Goal: Task Accomplishment & Management: Use online tool/utility

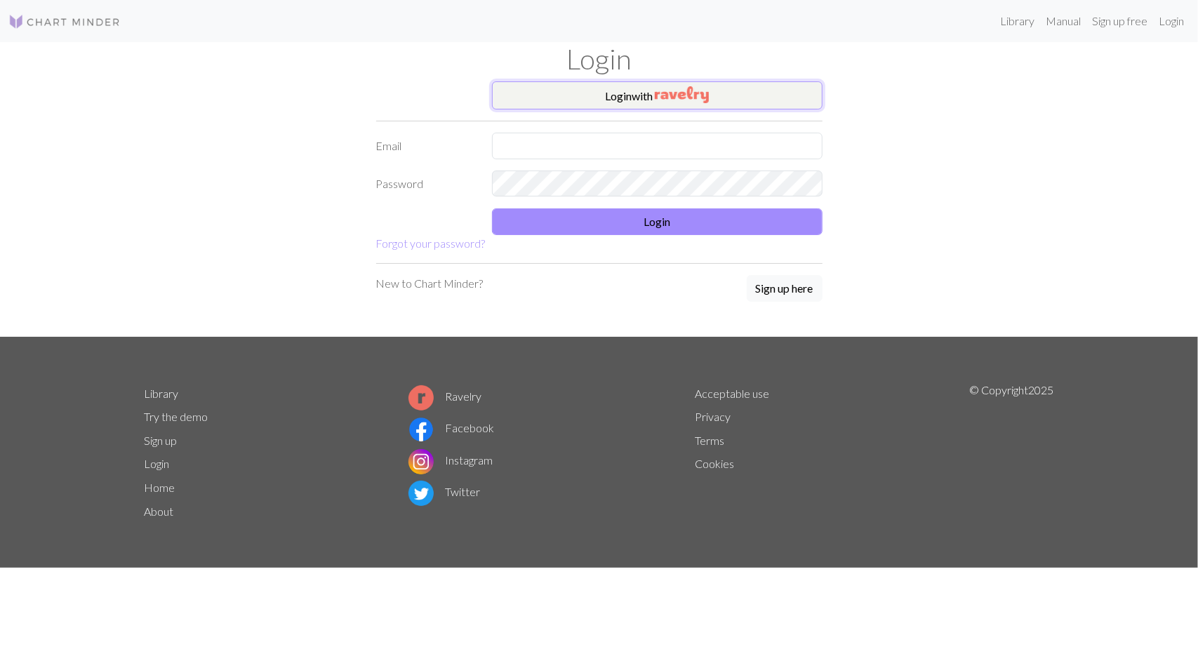
click at [636, 97] on button "Login with" at bounding box center [657, 95] width 330 height 28
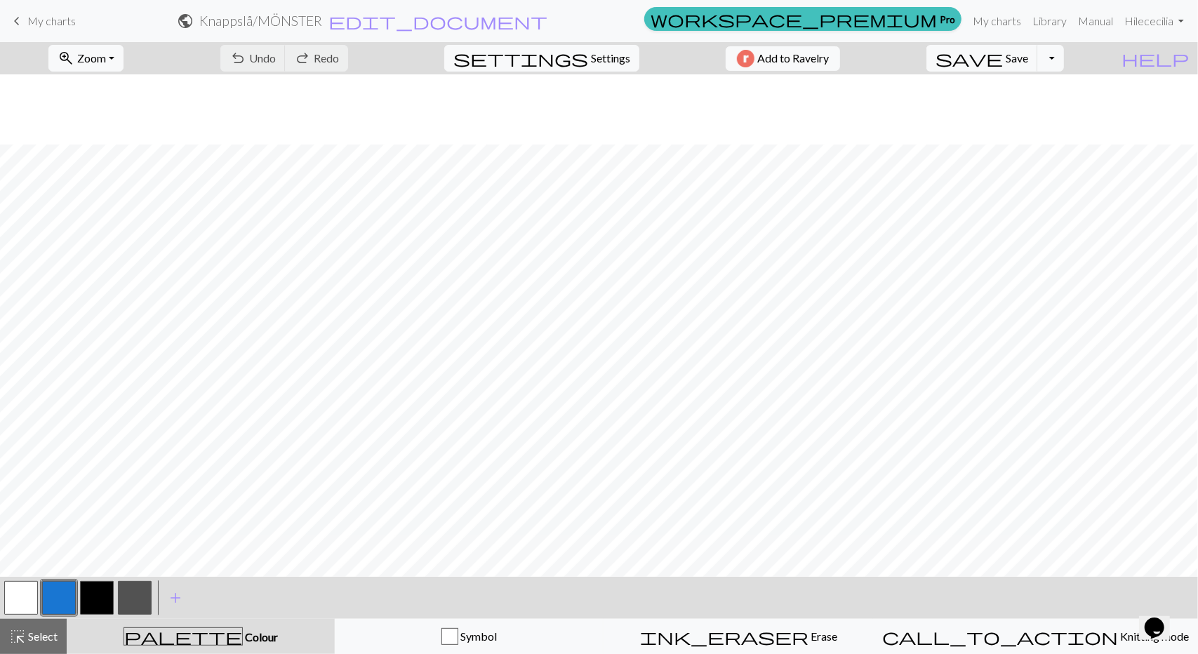
scroll to position [210, 0]
click at [25, 596] on button "button" at bounding box center [21, 598] width 34 height 34
click at [276, 58] on span "Undo" at bounding box center [262, 57] width 27 height 13
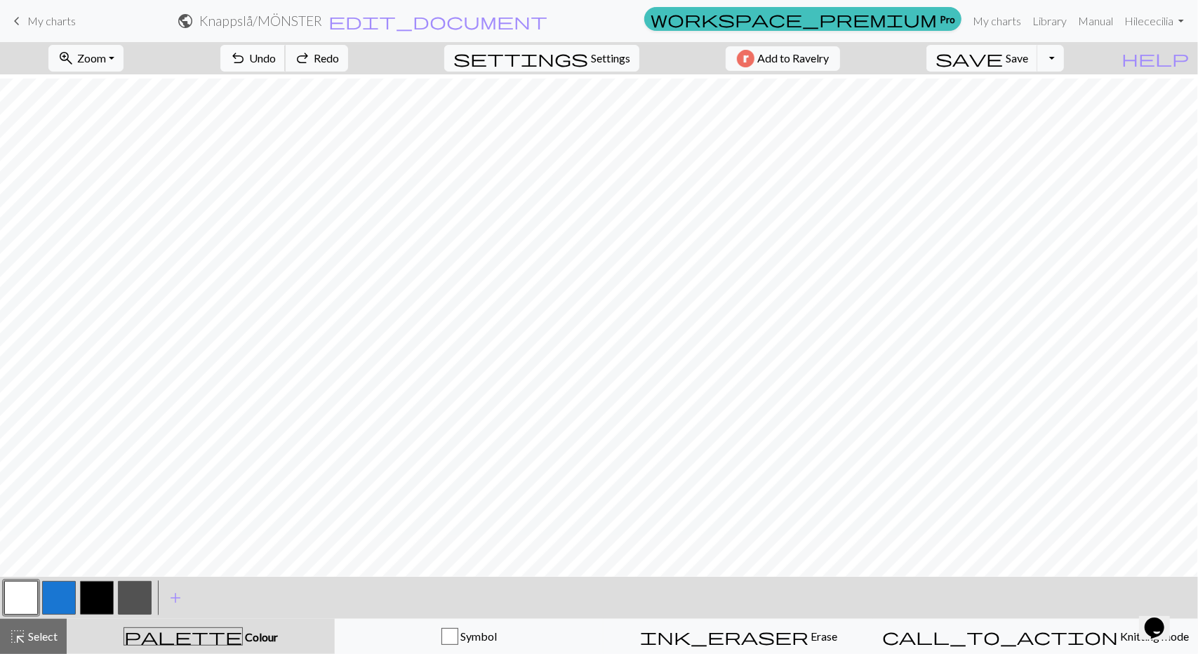
click at [276, 58] on span "Undo" at bounding box center [262, 57] width 27 height 13
click at [142, 601] on button "button" at bounding box center [135, 598] width 34 height 34
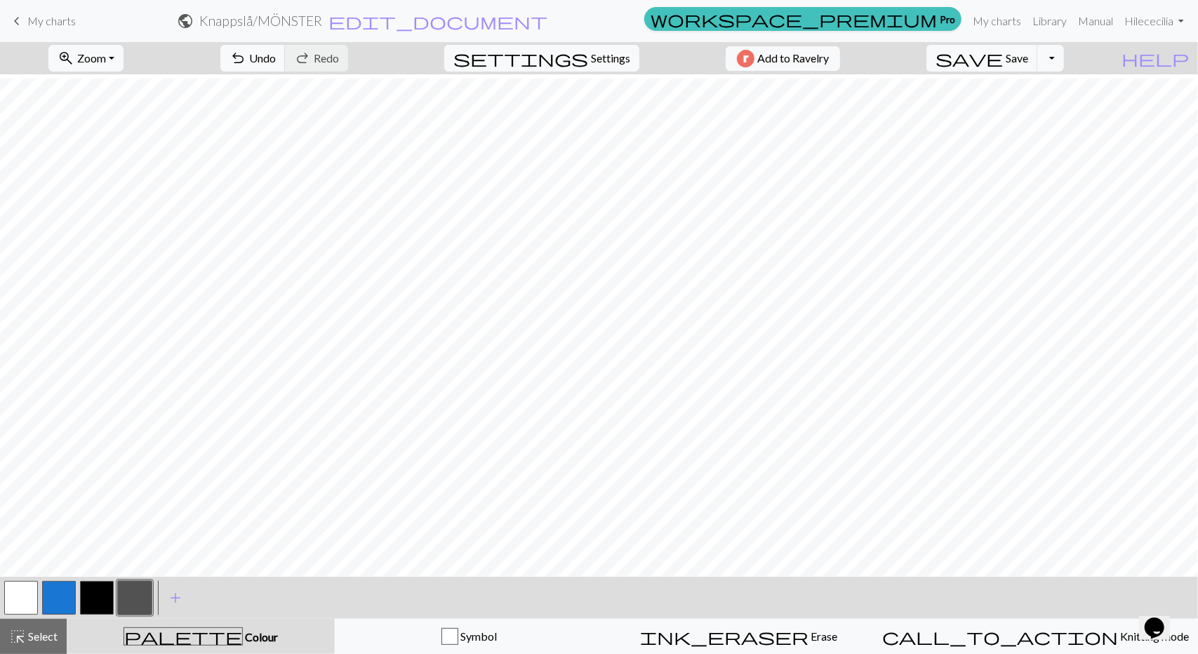
click at [16, 597] on button "button" at bounding box center [21, 598] width 34 height 34
click at [276, 57] on span "Undo" at bounding box center [262, 57] width 27 height 13
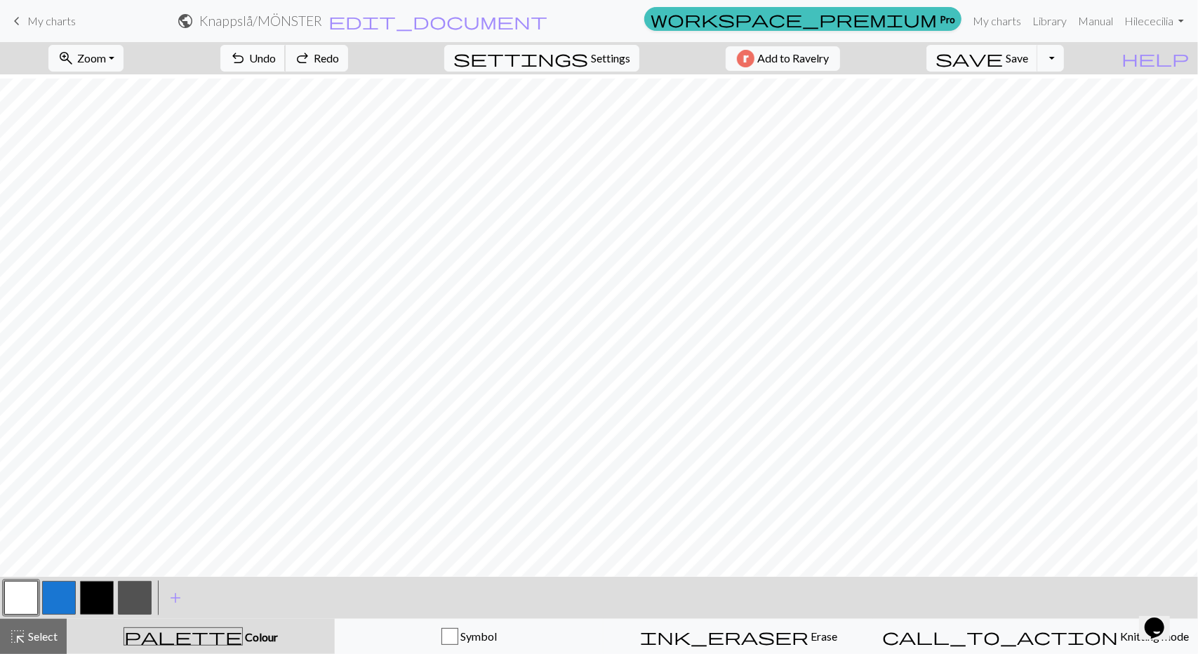
click at [276, 57] on span "Undo" at bounding box center [262, 57] width 27 height 13
click at [276, 55] on span "Undo" at bounding box center [262, 57] width 27 height 13
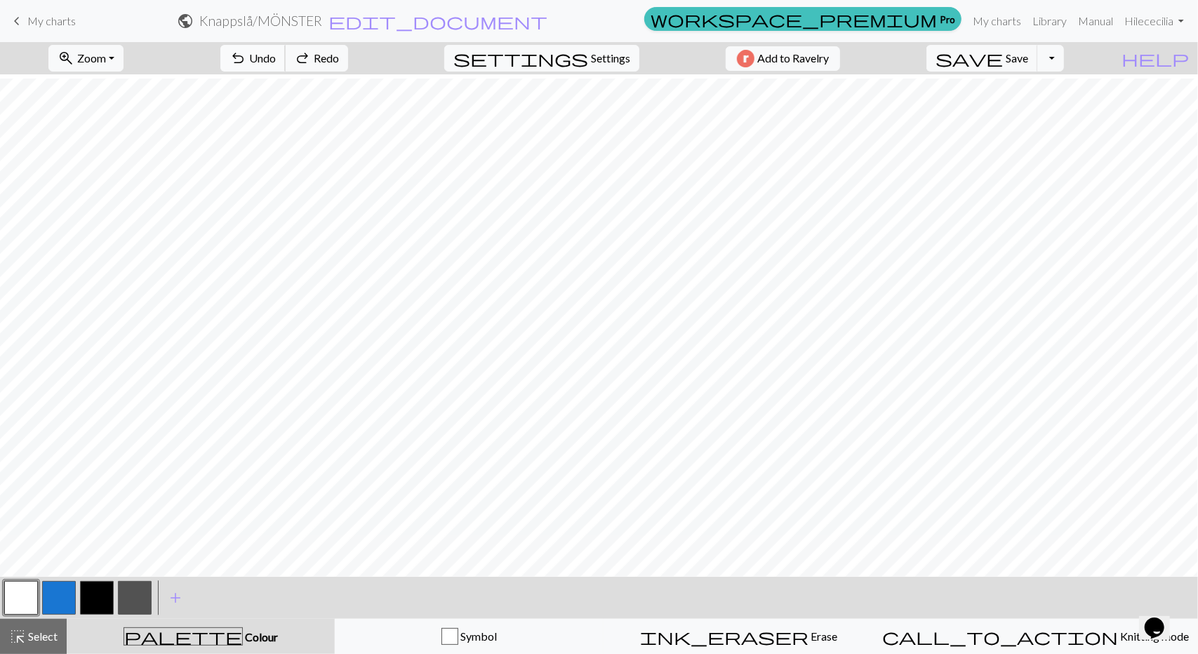
click at [276, 55] on span "Undo" at bounding box center [262, 57] width 27 height 13
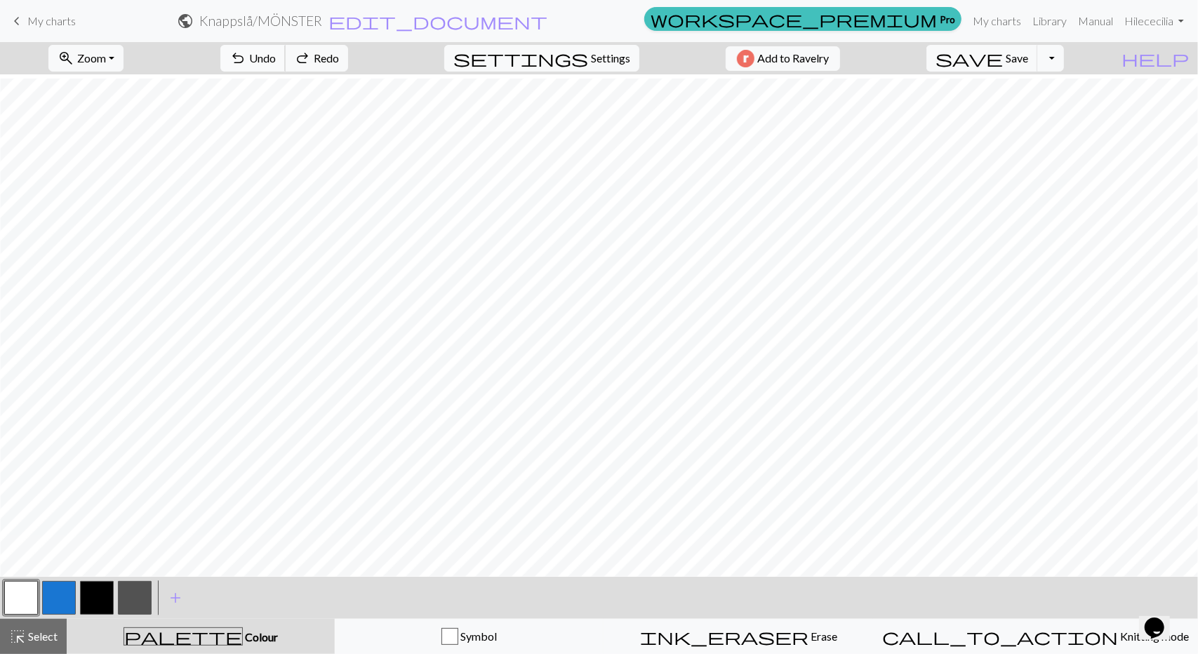
click at [276, 55] on span "Undo" at bounding box center [262, 57] width 27 height 13
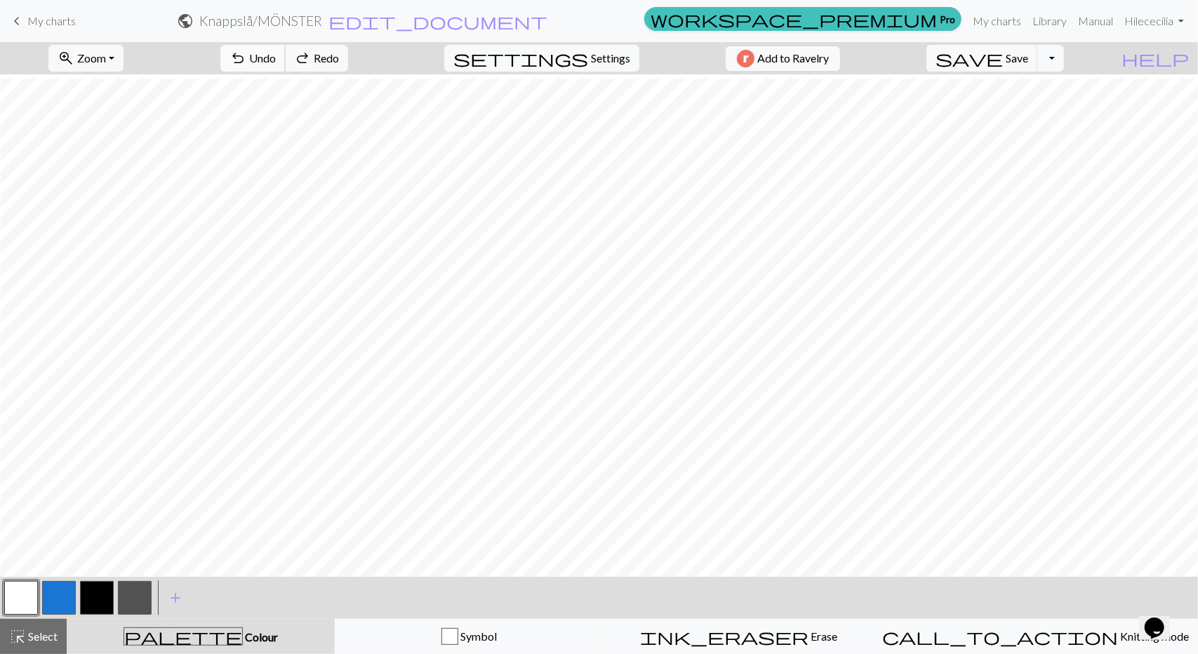
click at [276, 55] on span "Undo" at bounding box center [262, 57] width 27 height 13
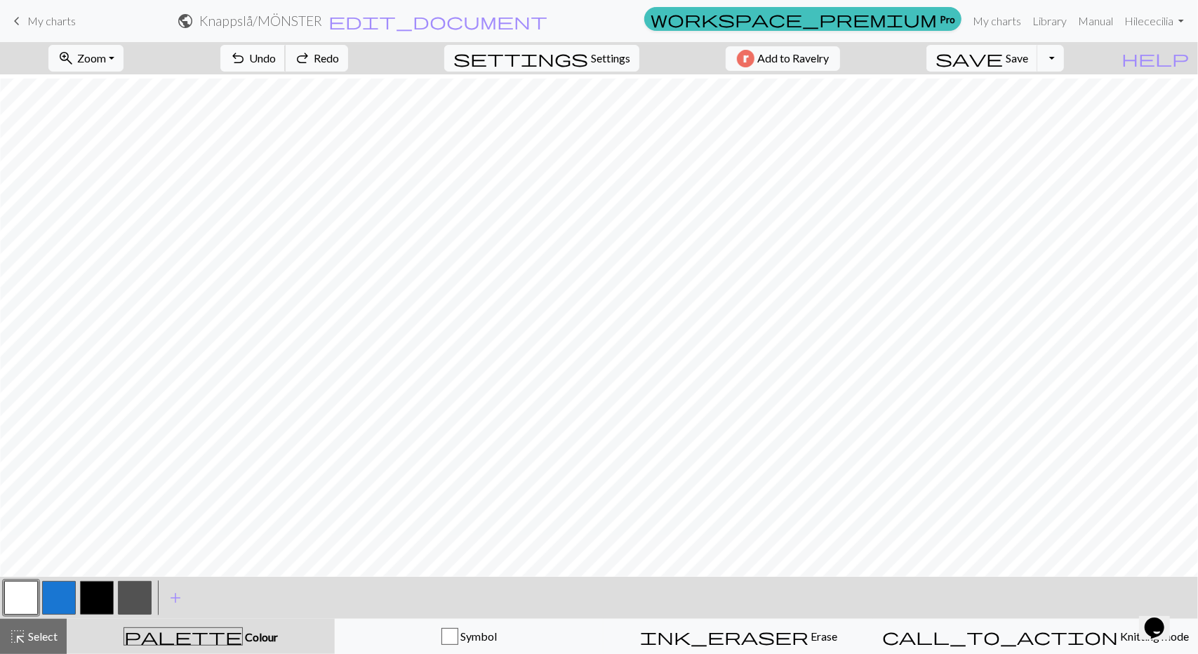
click at [276, 55] on span "Undo" at bounding box center [262, 57] width 27 height 13
click at [339, 58] on span "Redo" at bounding box center [326, 57] width 25 height 13
click at [276, 54] on span "Undo" at bounding box center [262, 57] width 27 height 13
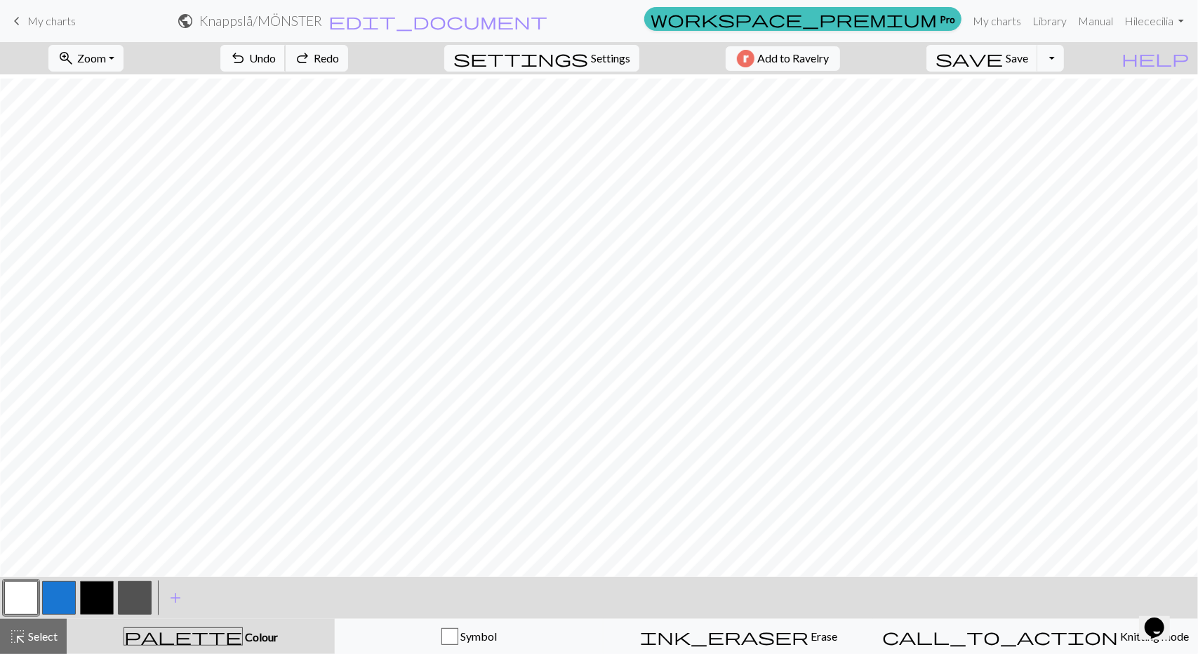
click at [276, 54] on span "Undo" at bounding box center [262, 57] width 27 height 13
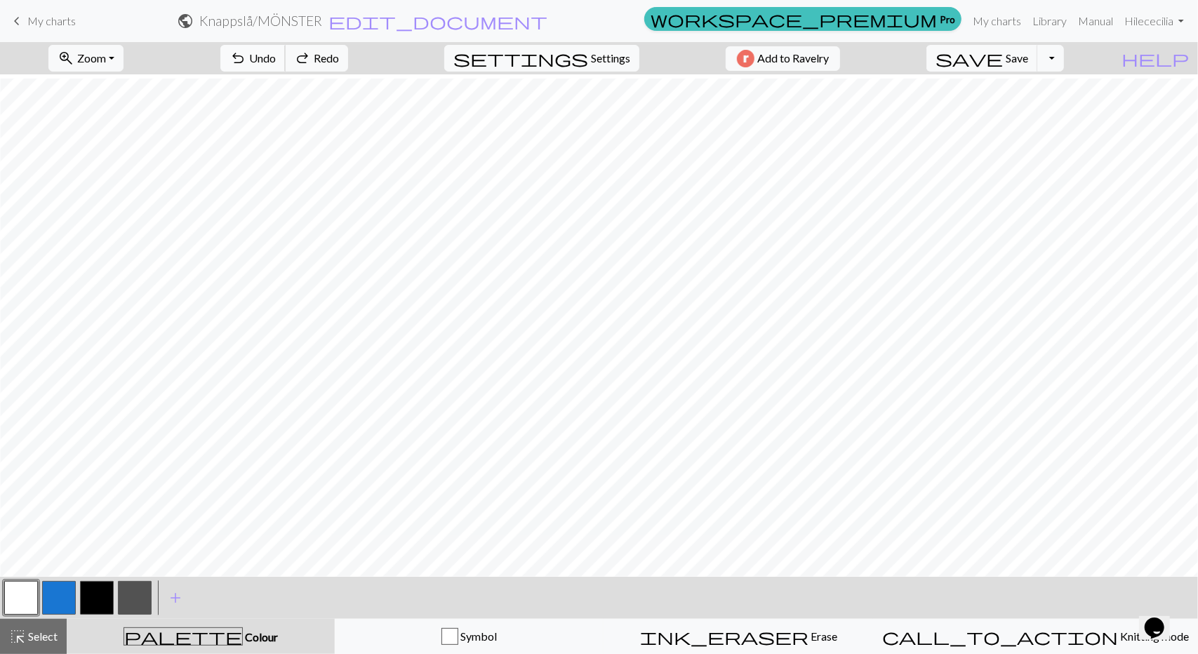
click at [276, 54] on span "Undo" at bounding box center [262, 57] width 27 height 13
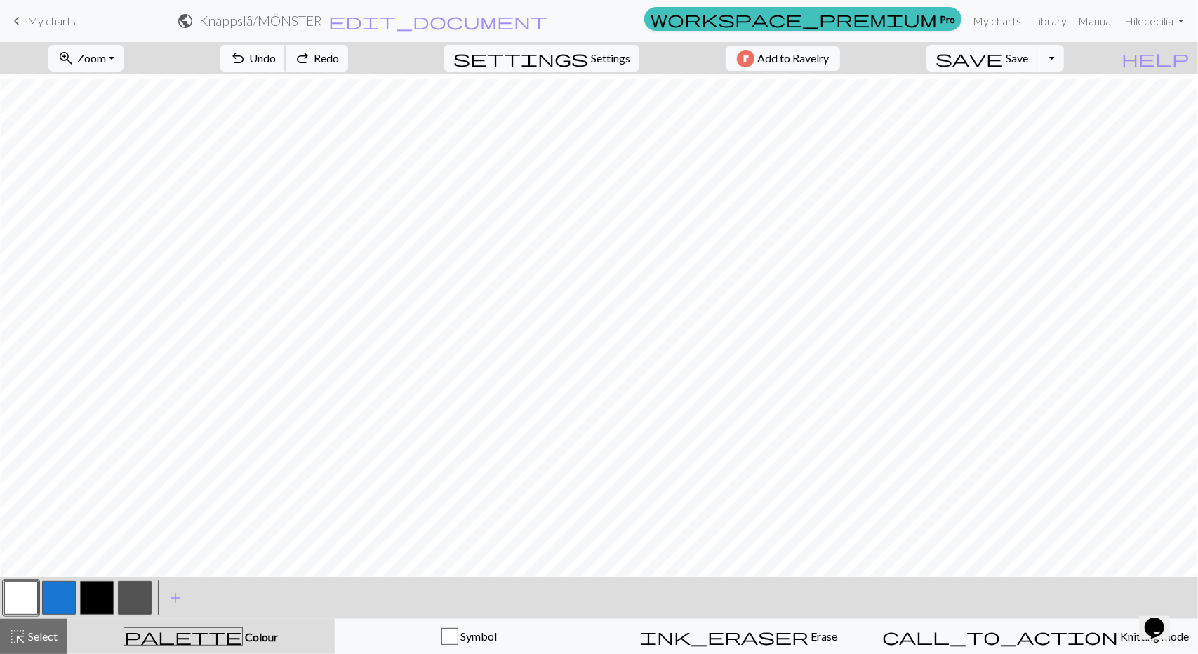
click at [276, 54] on span "Undo" at bounding box center [262, 57] width 27 height 13
click at [1028, 55] on span "Save" at bounding box center [1016, 57] width 22 height 13
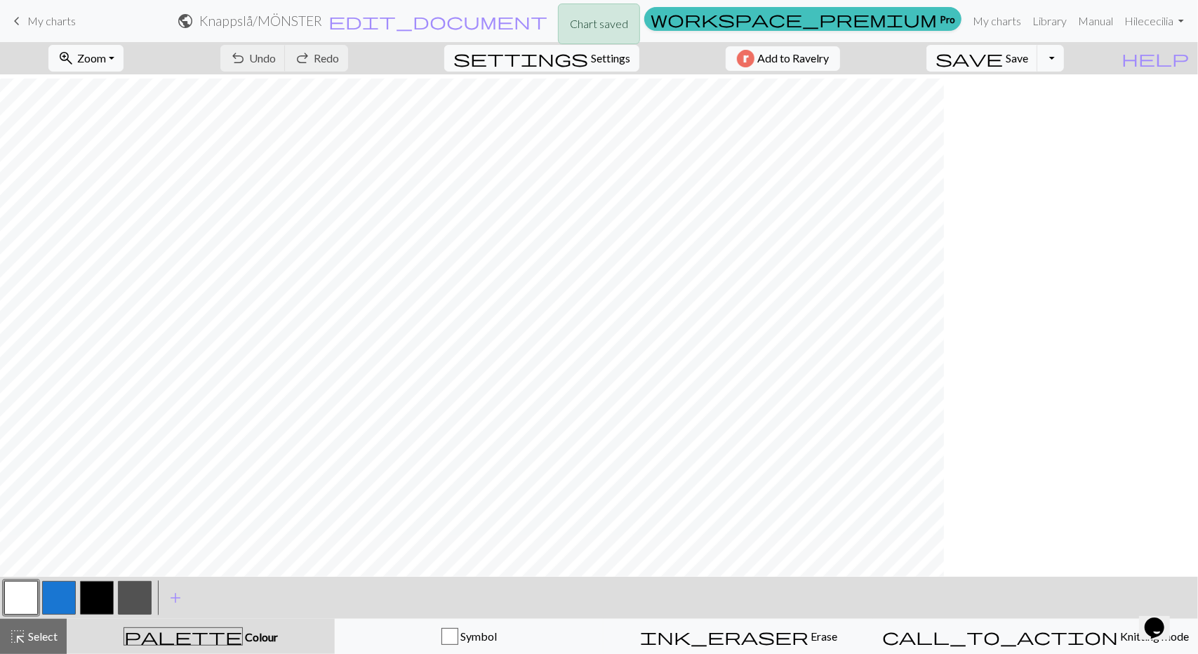
scroll to position [210, 0]
click at [1028, 62] on span "Save" at bounding box center [1016, 57] width 22 height 13
